Goal: Task Accomplishment & Management: Use online tool/utility

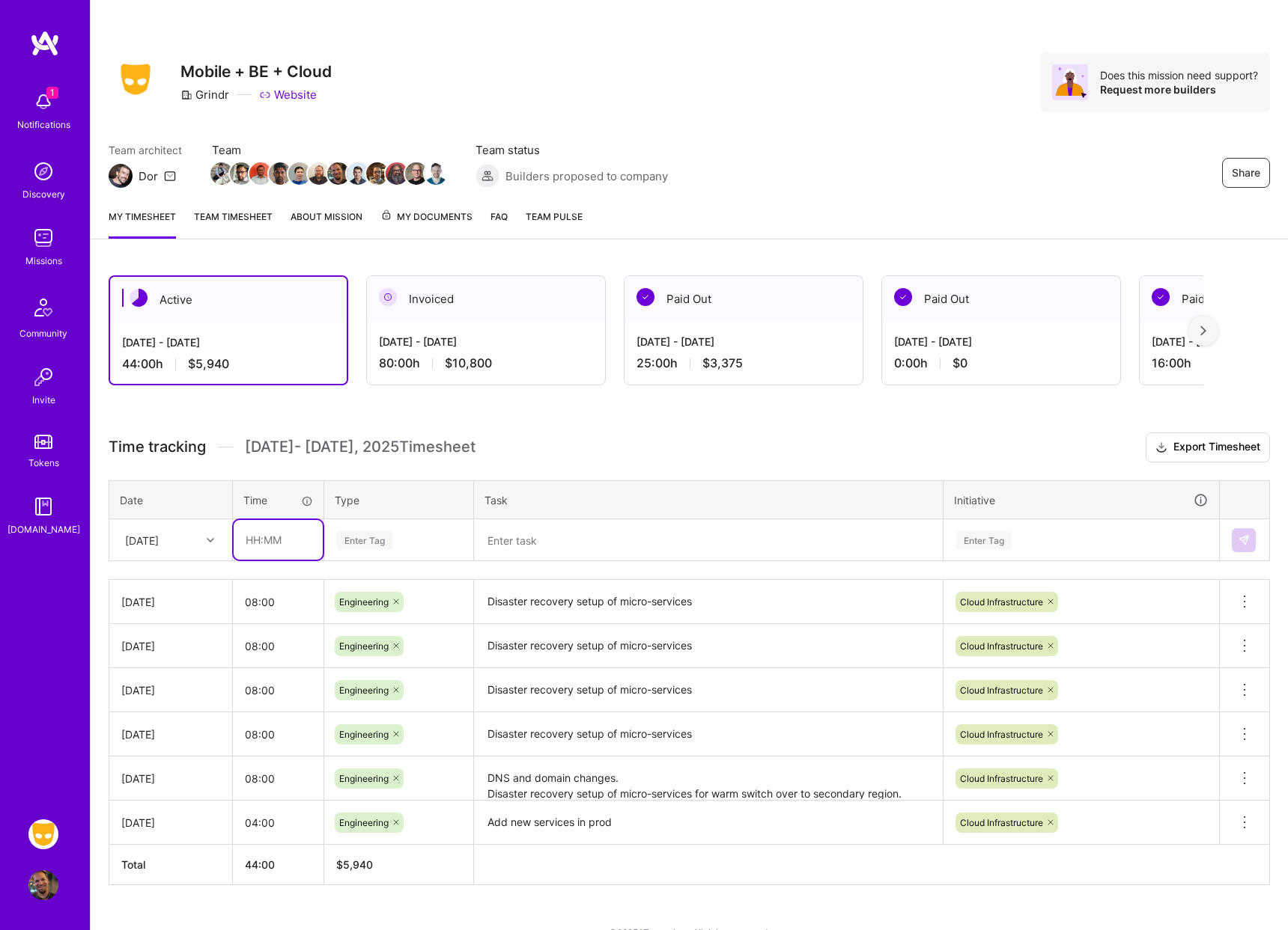
click at [273, 541] on input "text" at bounding box center [278, 540] width 89 height 40
type input "08:00"
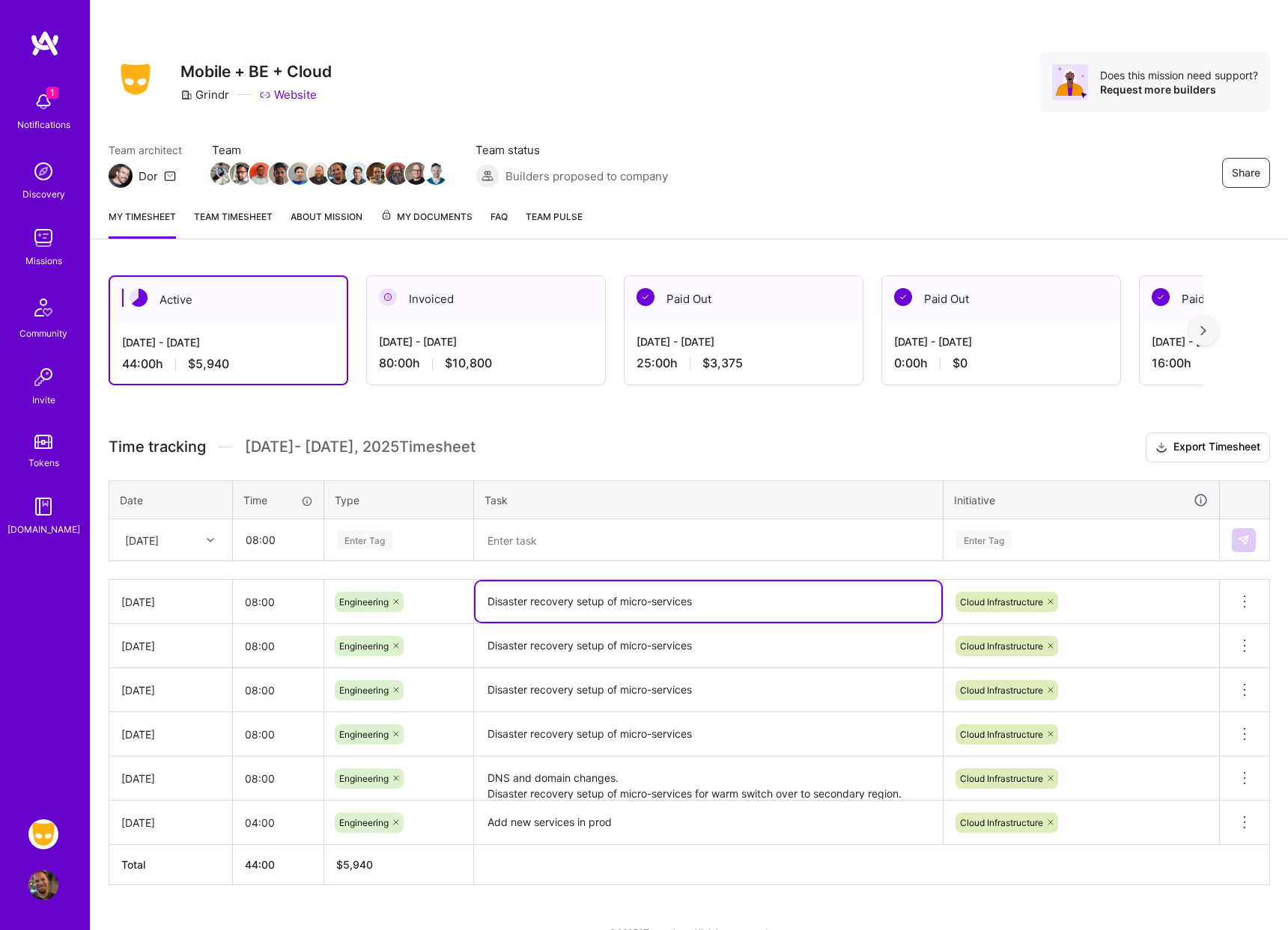
drag, startPoint x: 696, startPoint y: 599, endPoint x: 452, endPoint y: 586, distance: 244.3
click at [452, 586] on tr "[DATE] 08:00 Engineering Disaster recovery setup of micro-services Cloud Infras…" at bounding box center [689, 601] width 1161 height 44
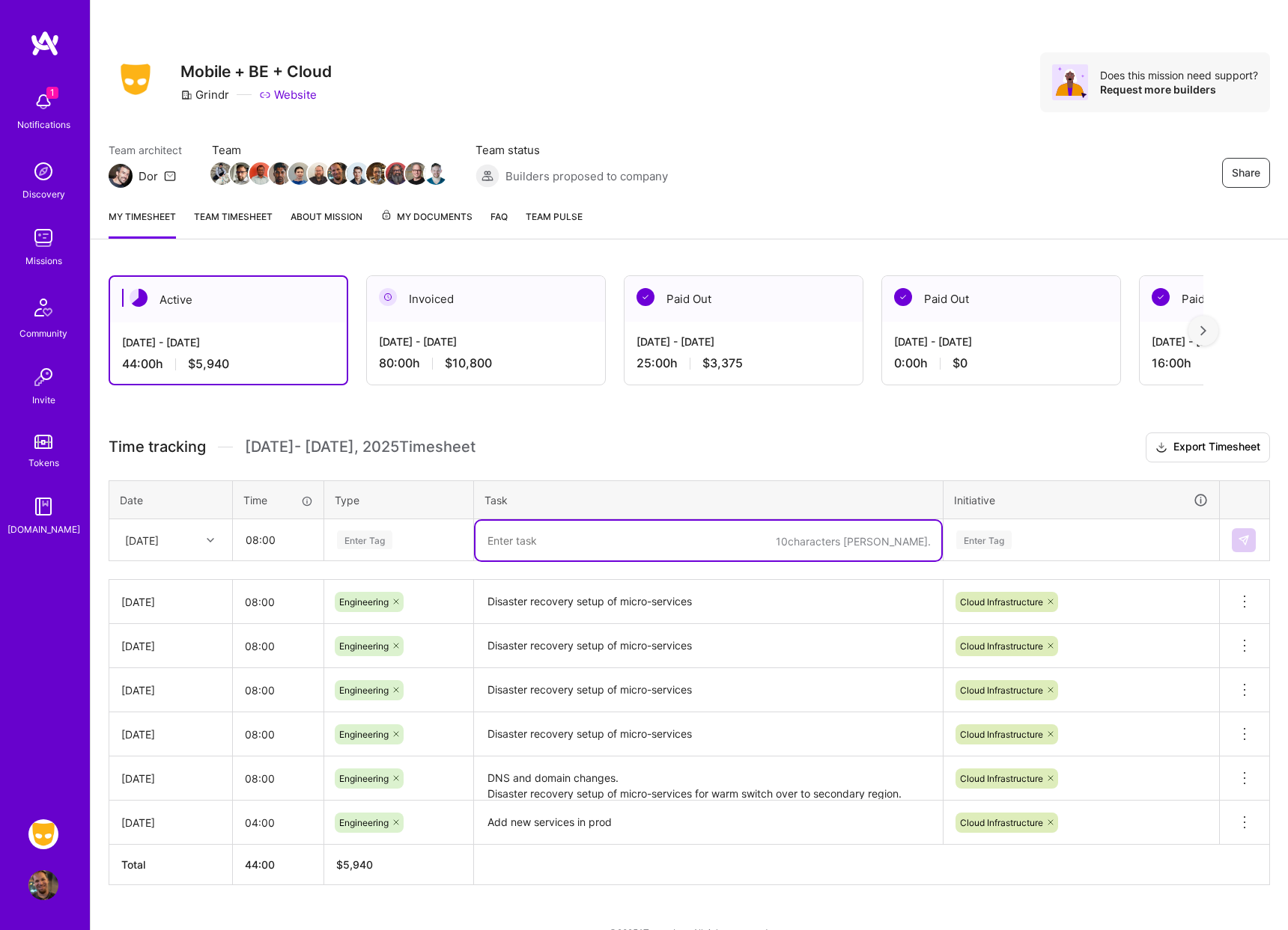
click at [604, 533] on textarea at bounding box center [708, 541] width 466 height 40
paste textarea "Disaster recovery setup of micro-services"
type textarea "Disaster recovery setup of micro-services"
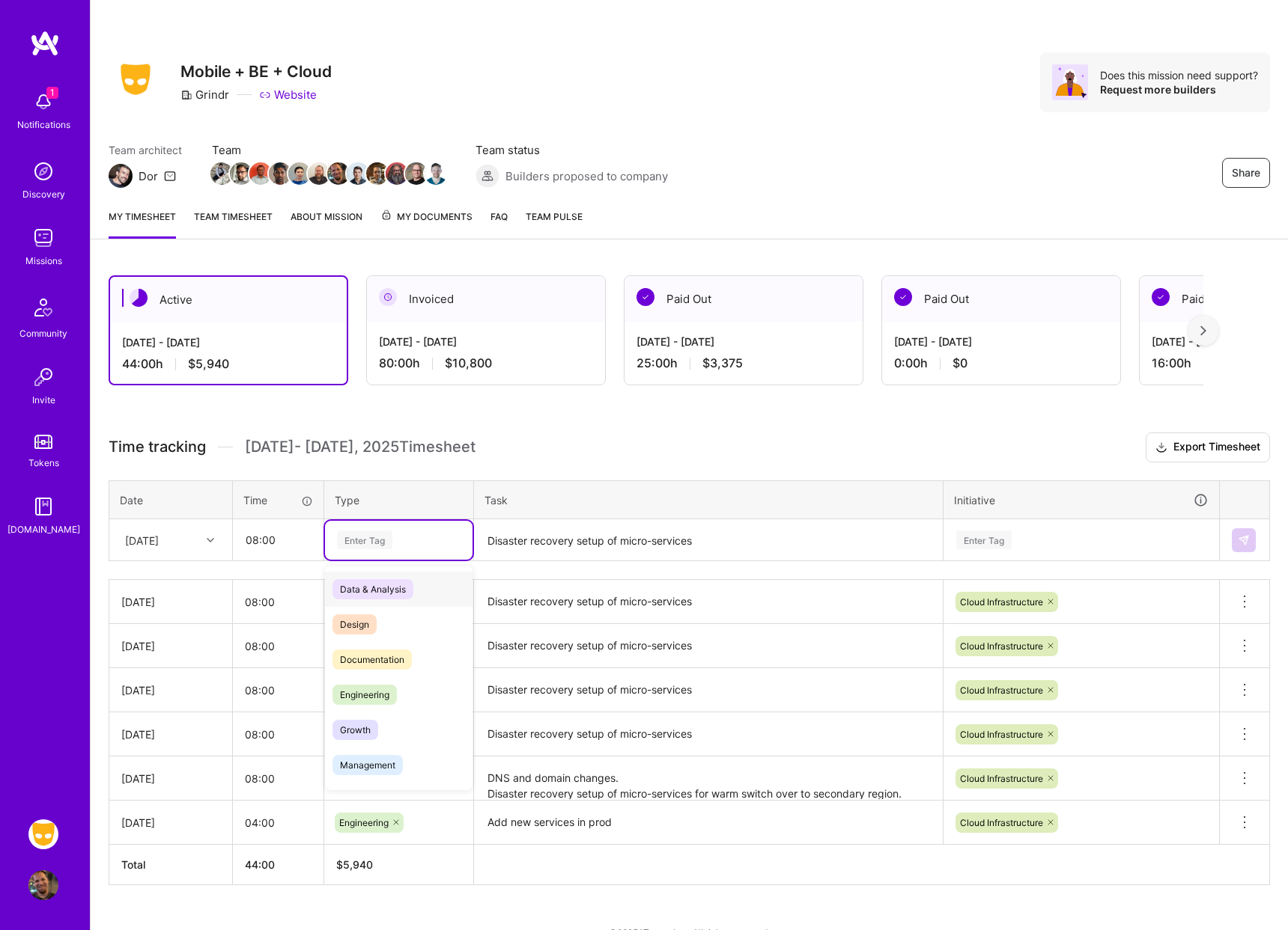
click at [390, 532] on div "Enter Tag" at bounding box center [364, 540] width 56 height 23
click at [386, 685] on span "Engineering" at bounding box center [364, 695] width 64 height 20
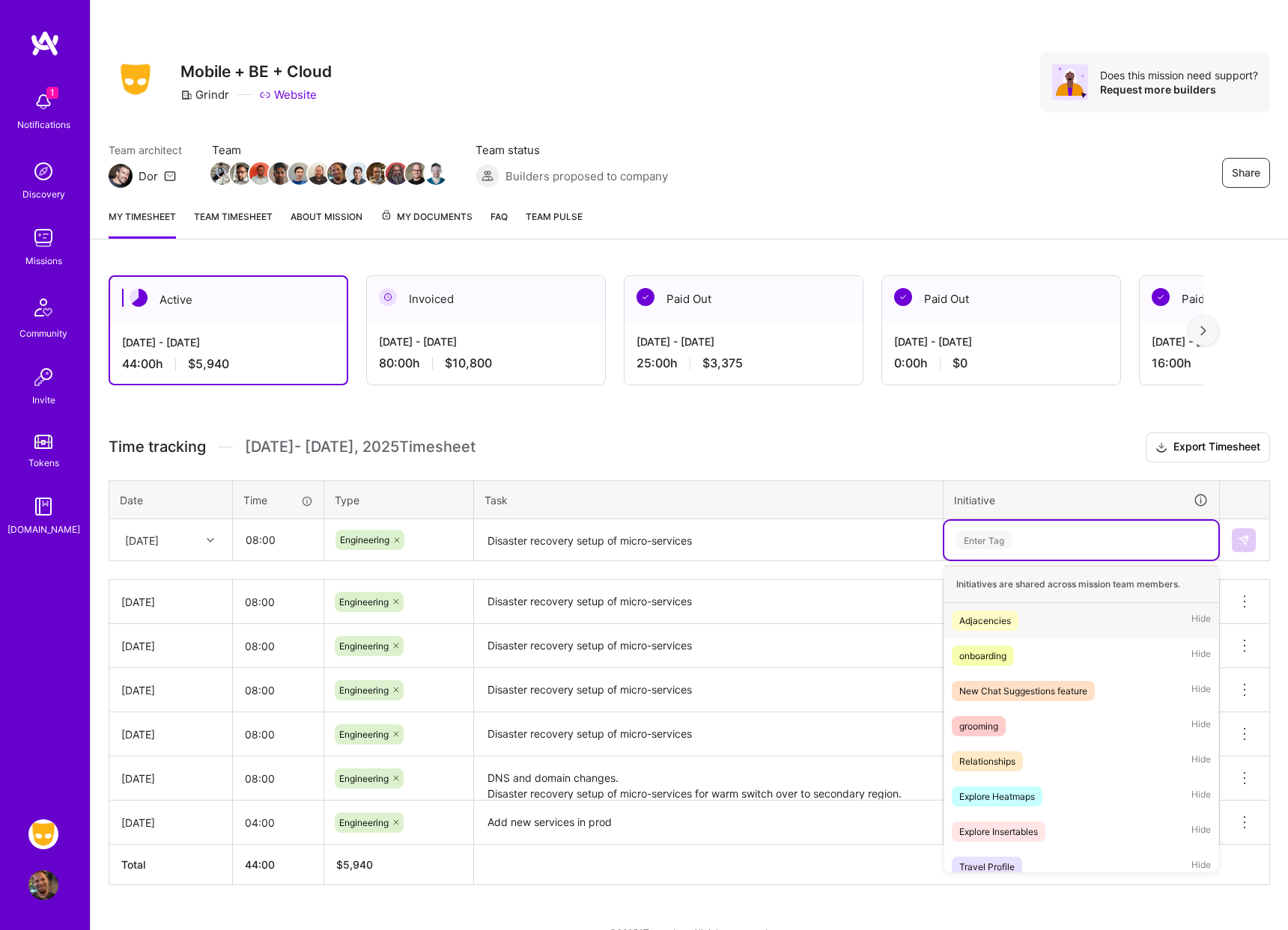
click at [1018, 542] on div "Enter Tag" at bounding box center [1081, 540] width 253 height 18
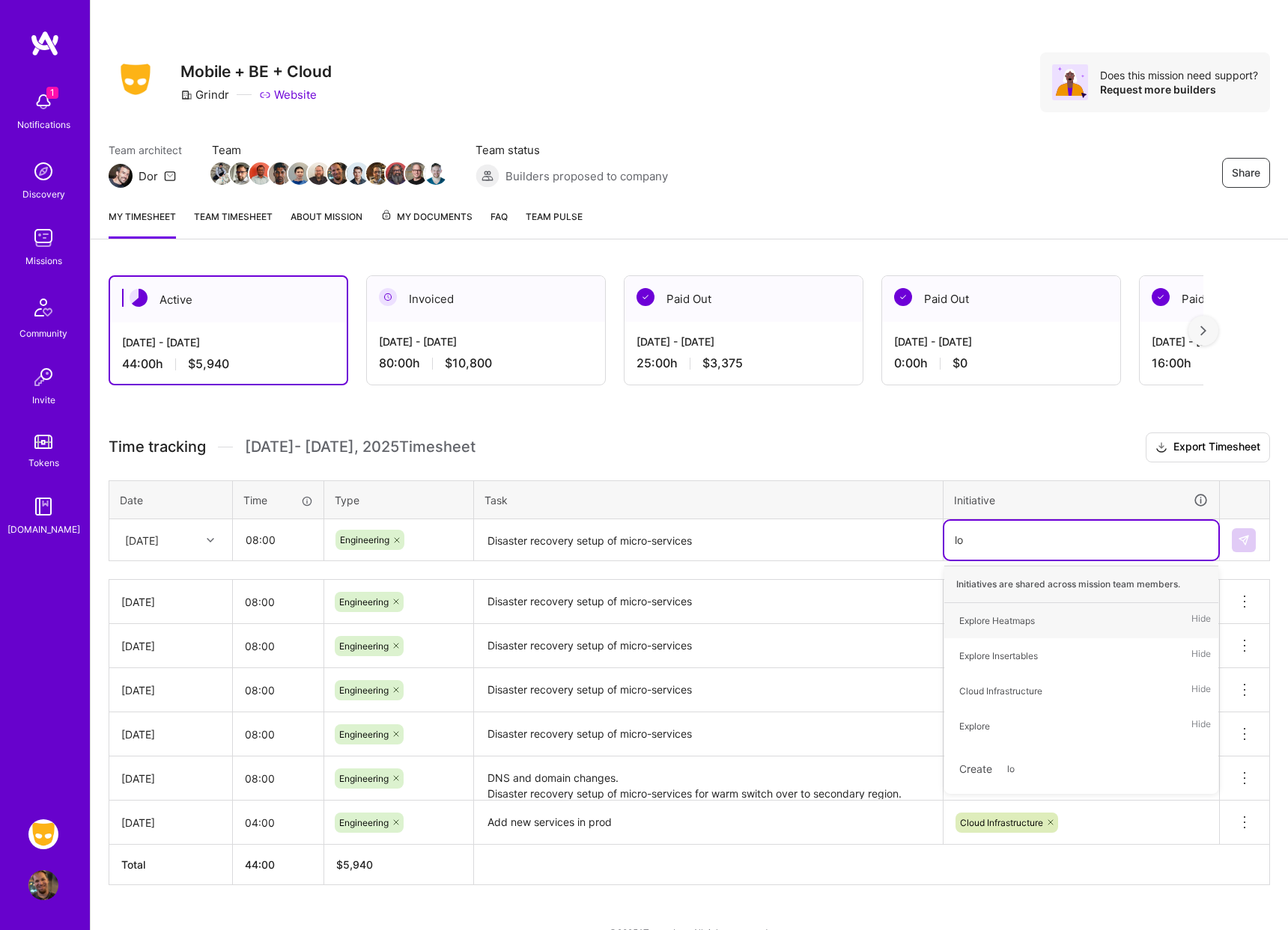
type input "[PERSON_NAME]"
click at [1007, 635] on div "Cloud Infrastructure Hide" at bounding box center [1081, 621] width 274 height 35
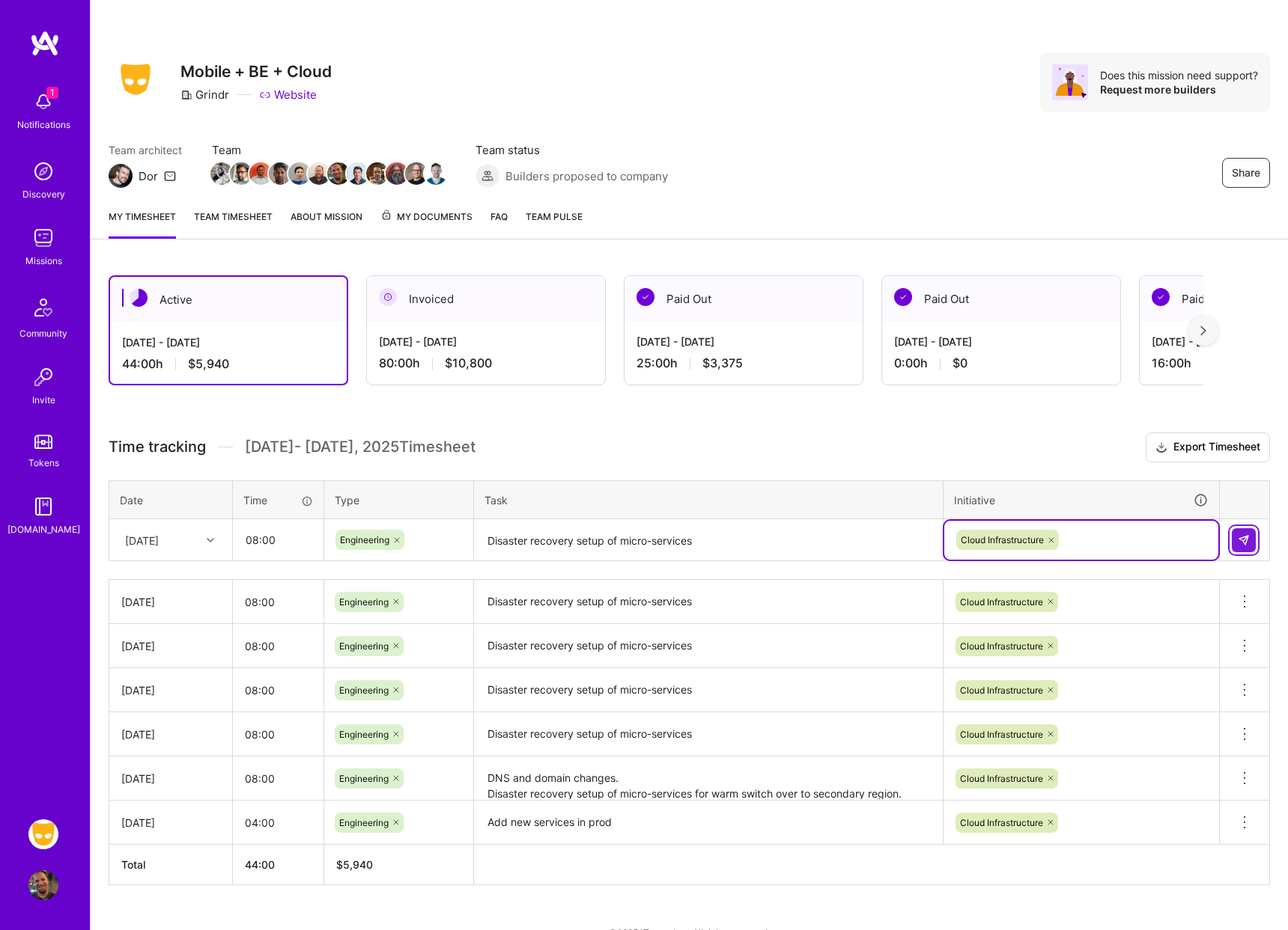
click at [1243, 528] on button at bounding box center [1243, 540] width 24 height 24
